Goal: Find specific page/section: Find specific page/section

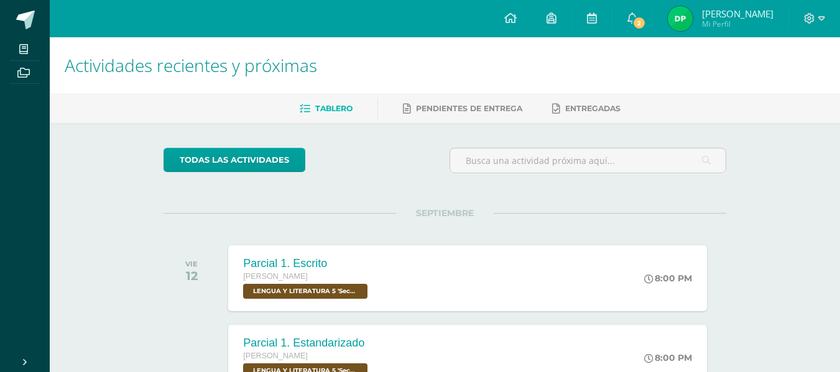
click at [636, 16] on span "2" at bounding box center [639, 23] width 14 height 14
click at [677, 20] on img at bounding box center [680, 18] width 25 height 25
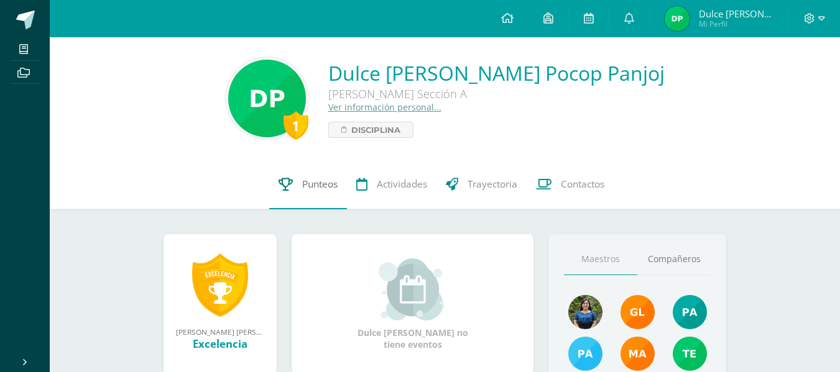
click at [298, 184] on link "Punteos" at bounding box center [308, 185] width 78 height 50
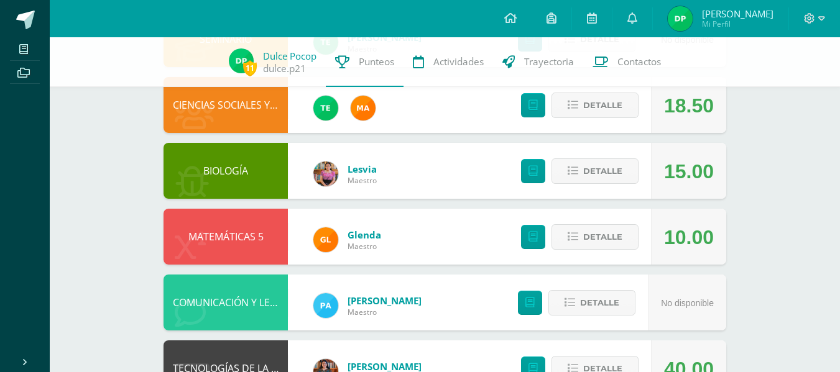
scroll to position [251, 0]
